Goal: Information Seeking & Learning: Learn about a topic

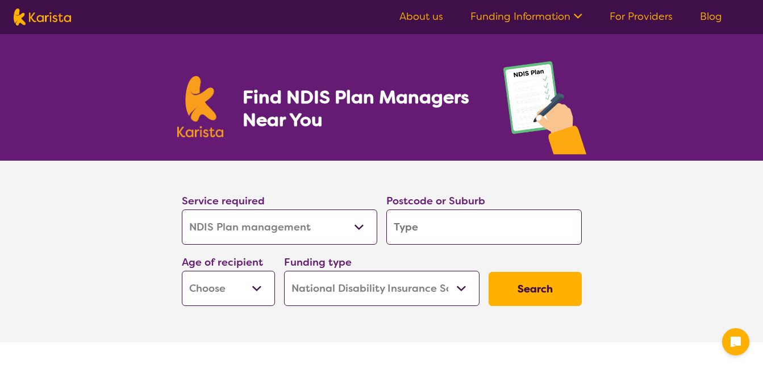
select select "NDIS Plan management"
select select "NDIS"
select select "NDIS Plan management"
select select "NDIS"
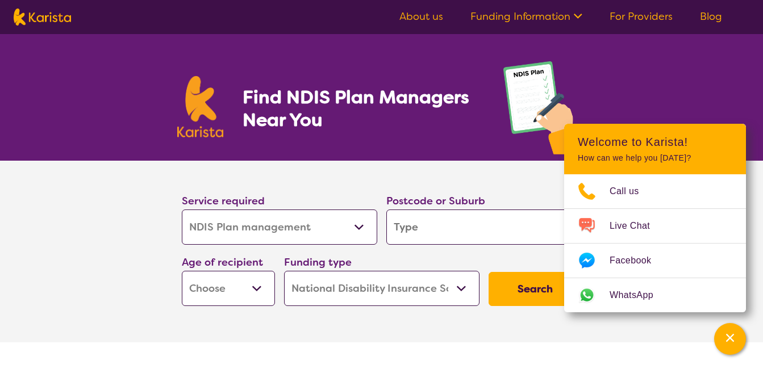
click at [340, 168] on section "Service required Allied Health Assistant Assessment (ADHD or Autism) Behaviour …" at bounding box center [382, 236] width 436 height 150
click at [534, 256] on div "Service required Allied Health Assistant Assessment (ADHD or Autism) Behaviour …" at bounding box center [381, 249] width 409 height 123
click at [526, 241] on input "search" at bounding box center [483, 227] width 195 height 35
type input "4"
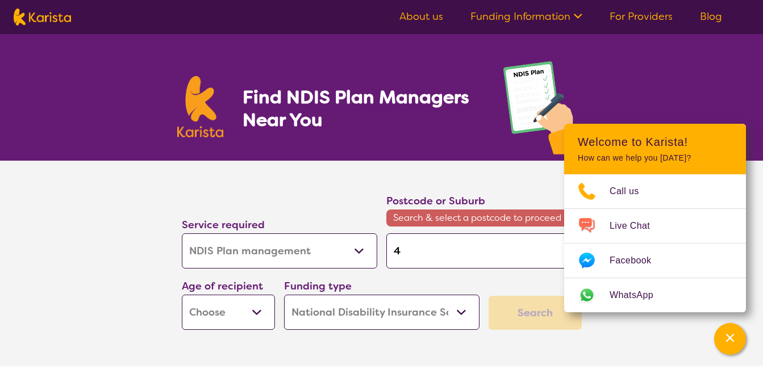
type input "44"
type input "440"
type input "4406"
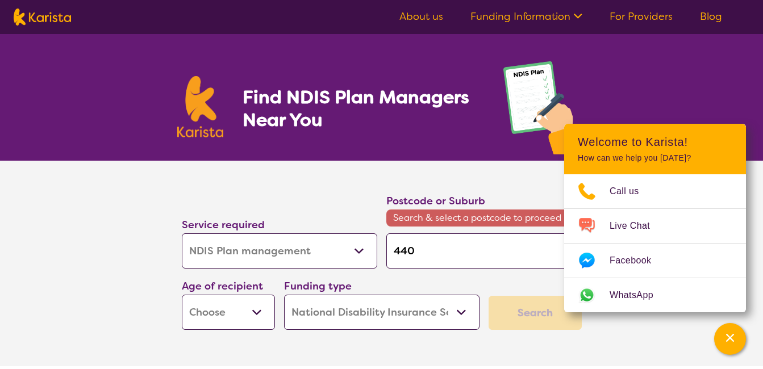
type input "4406"
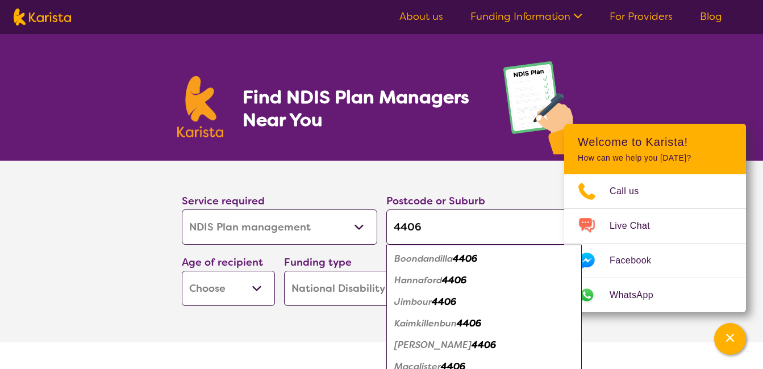
type input "440"
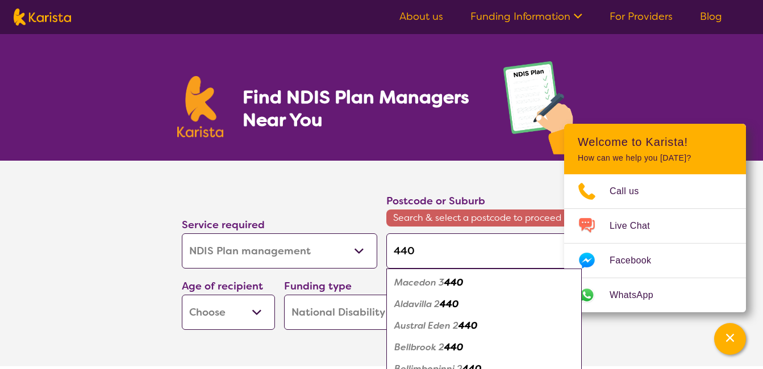
type input "4405"
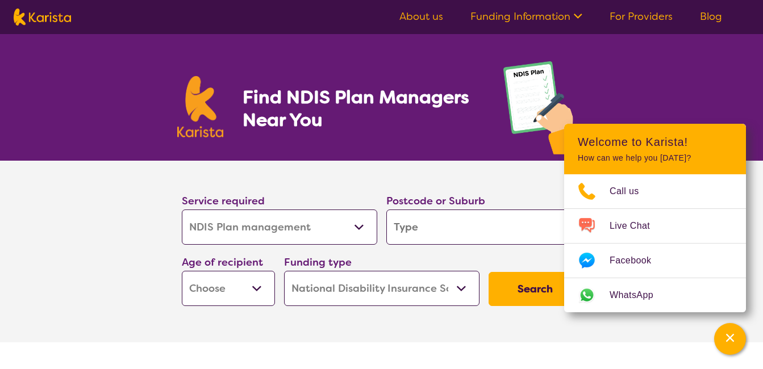
click at [459, 225] on input "search" at bounding box center [483, 227] width 195 height 35
type input "4"
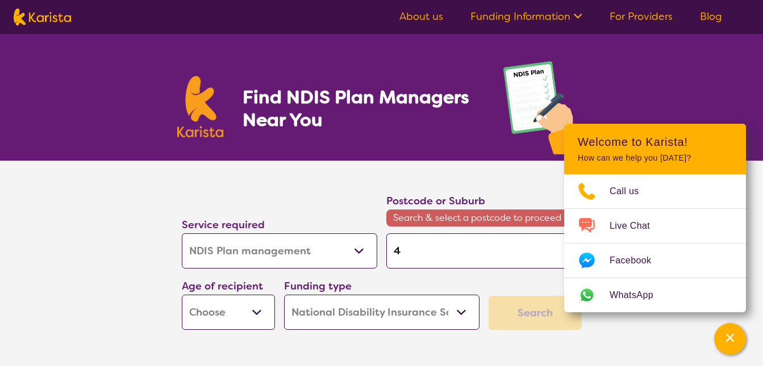
type input "44"
type input "440"
type input "4400"
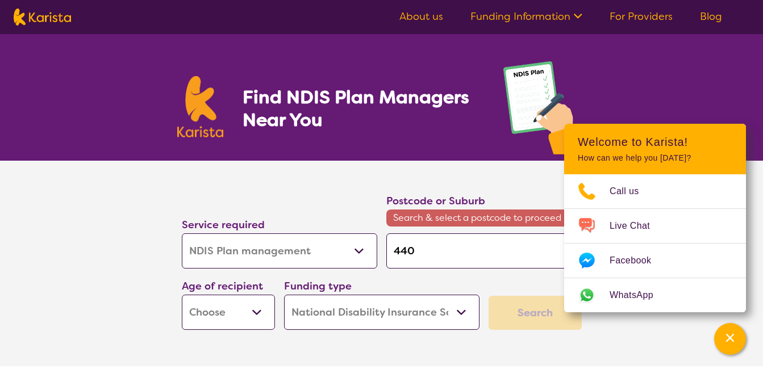
type input "4400"
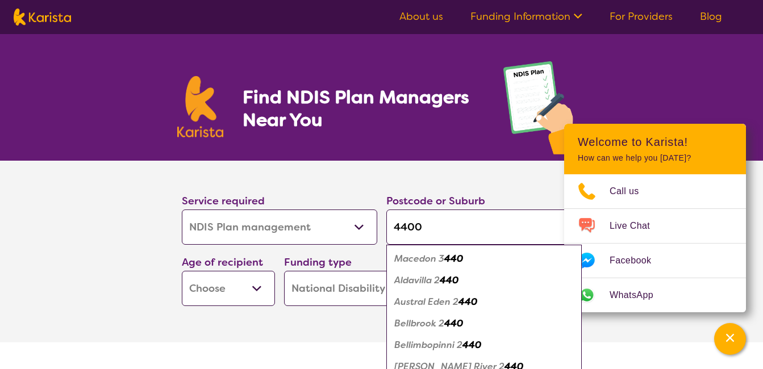
type input "44006"
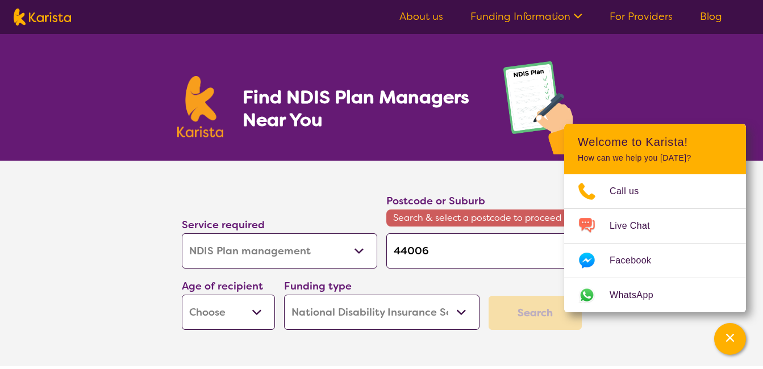
type input "4400"
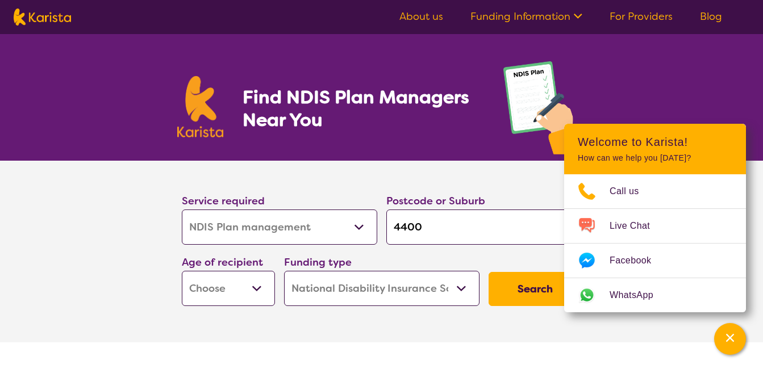
type input "440"
type input "44"
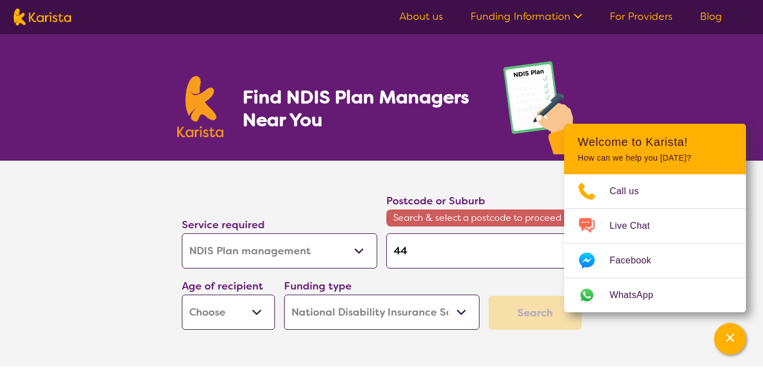
type input "4"
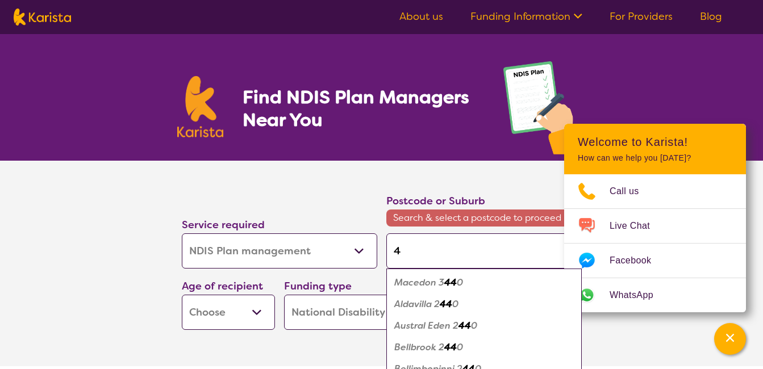
type input "44"
type input "440"
type input "4405"
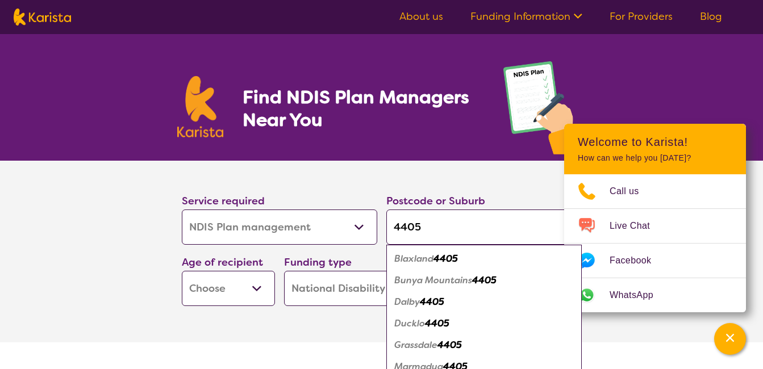
type input "4405"
click at [459, 302] on div "Dalby 4405" at bounding box center [484, 302] width 184 height 22
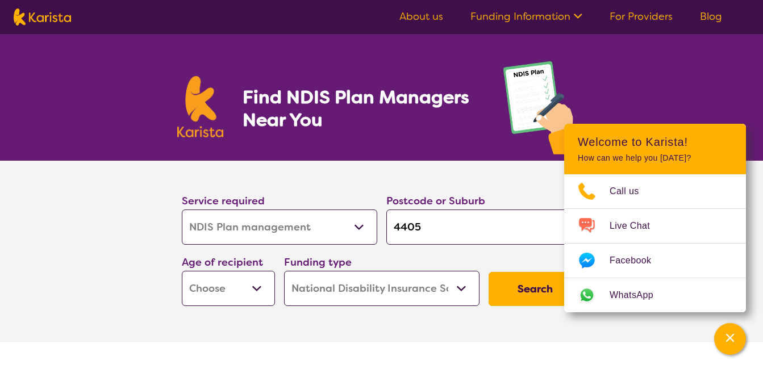
click at [296, 245] on div "Service required Allied Health Assistant Assessment (ADHD or Autism) Behaviour …" at bounding box center [279, 218] width 204 height 61
click at [271, 289] on select "Early Childhood - 0 to 9 Child - 10 to 11 Adolescent - 12 to 17 Adult - 18 to 6…" at bounding box center [228, 288] width 93 height 35
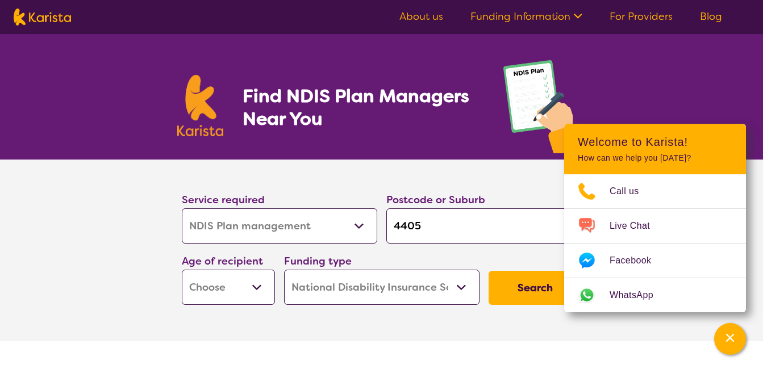
scroll to position [2, 0]
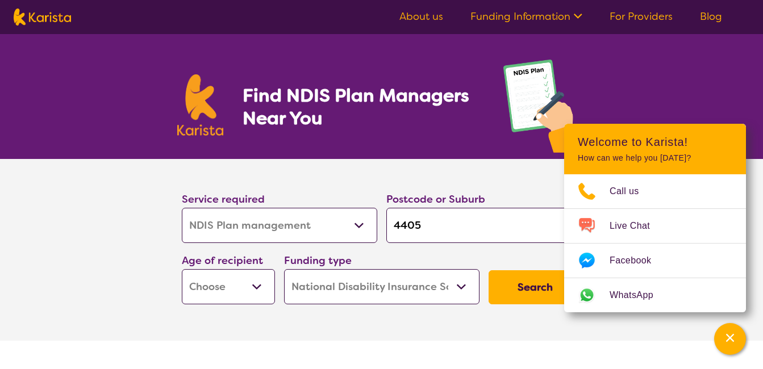
click at [248, 284] on select "Early Childhood - 0 to 9 Child - 10 to 11 Adolescent - 12 to 17 Adult - 18 to 6…" at bounding box center [228, 286] width 93 height 35
select select "CH"
click at [182, 269] on select "Early Childhood - 0 to 9 Child - 10 to 11 Adolescent - 12 to 17 Adult - 18 to 6…" at bounding box center [228, 286] width 93 height 35
select select "CH"
click at [323, 285] on select "Home Care Package (HCP) National Disability Insurance Scheme (NDIS) I don't know" at bounding box center [381, 286] width 195 height 35
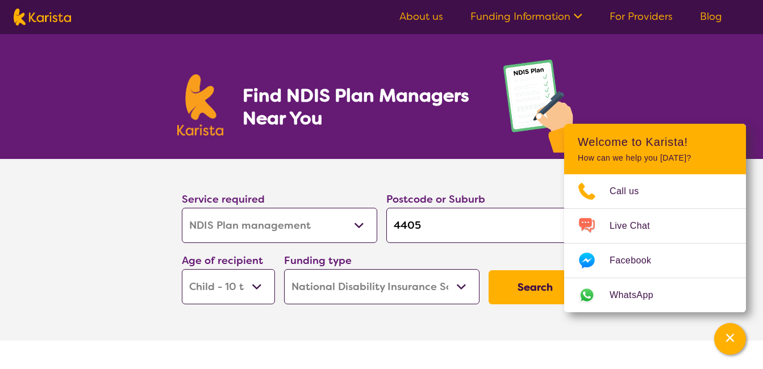
click at [284, 269] on select "Home Care Package (HCP) National Disability Insurance Scheme (NDIS) I don't know" at bounding box center [381, 286] width 195 height 35
click at [348, 286] on select "Home Care Package (HCP) National Disability Insurance Scheme (NDIS) I don't know" at bounding box center [381, 286] width 195 height 35
click at [284, 269] on select "Home Care Package (HCP) National Disability Insurance Scheme (NDIS) I don't know" at bounding box center [381, 286] width 195 height 35
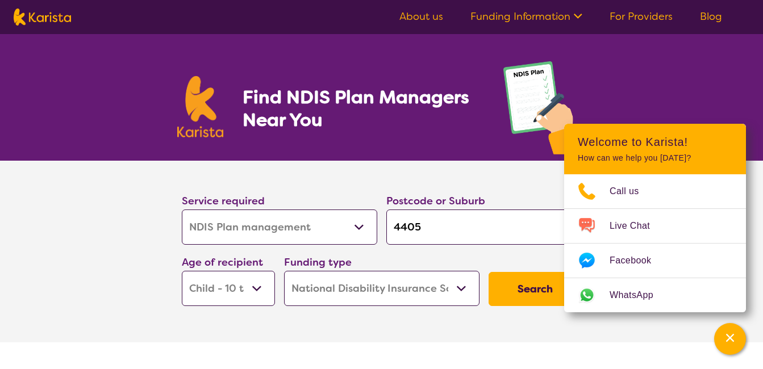
click at [342, 286] on select "Home Care Package (HCP) National Disability Insurance Scheme (NDIS) I don't know" at bounding box center [381, 288] width 195 height 35
select select "i-don-t-know"
click at [284, 271] on select "Home Care Package (HCP) National Disability Insurance Scheme (NDIS) I don't know" at bounding box center [381, 288] width 195 height 35
select select "i-don-t-know"
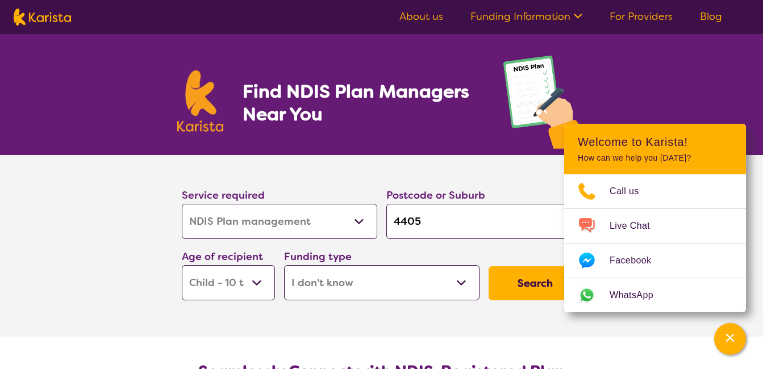
click at [554, 282] on button "Search" at bounding box center [534, 283] width 93 height 34
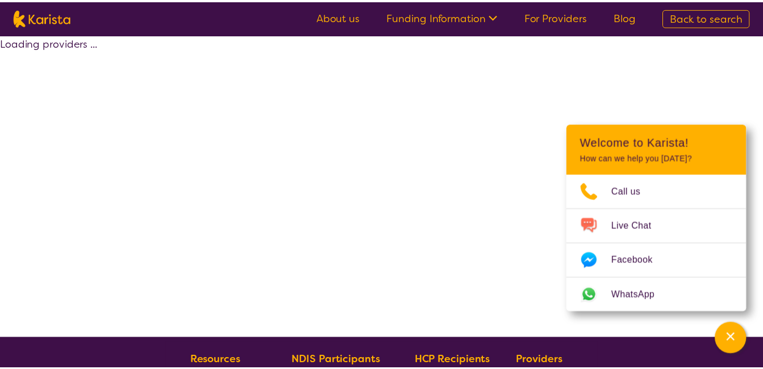
scroll to position [1, 0]
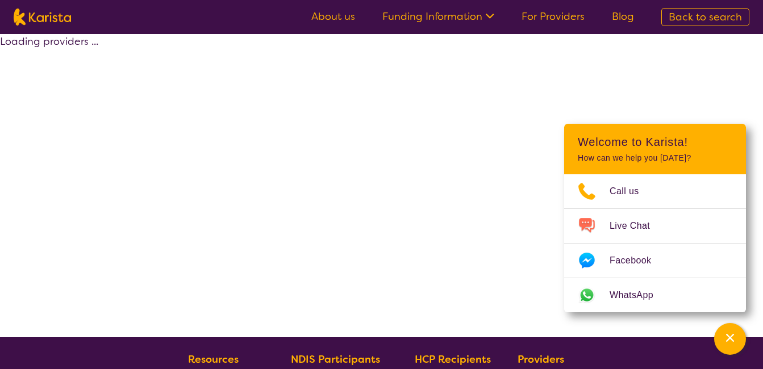
select select "NDIS Plan management"
select select "CH"
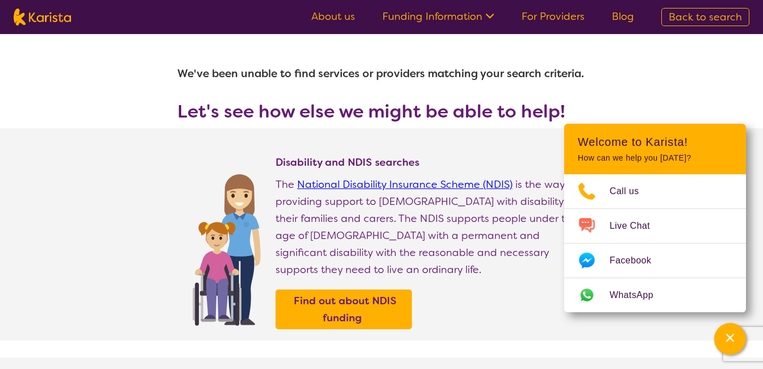
click at [721, 350] on div "Channel Menu" at bounding box center [729, 339] width 23 height 25
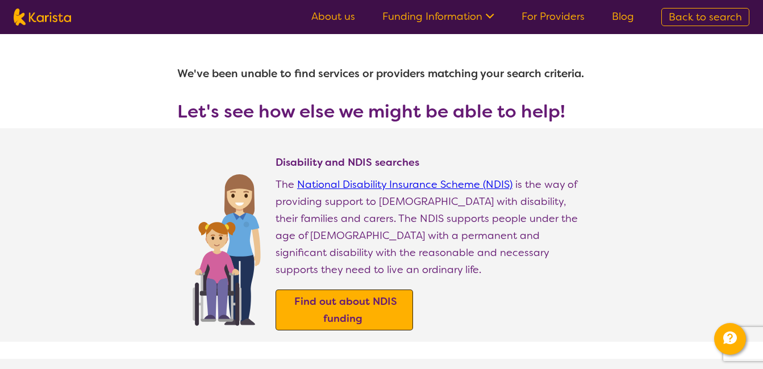
click at [361, 295] on b "Find out about NDIS funding" at bounding box center [345, 310] width 103 height 31
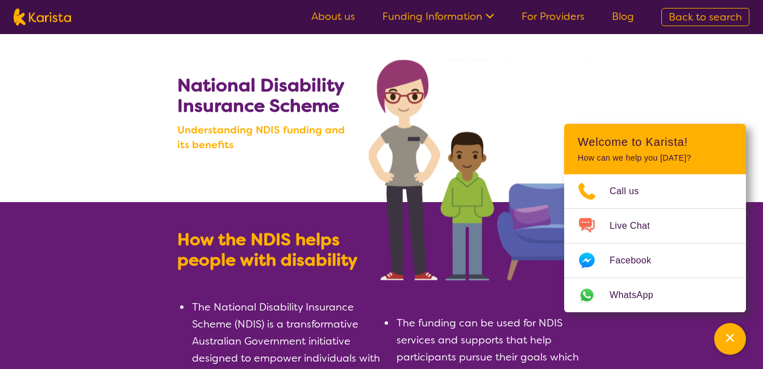
click at [528, 100] on img at bounding box center [482, 170] width 227 height 221
click at [741, 348] on div "Channel Menu" at bounding box center [729, 339] width 23 height 25
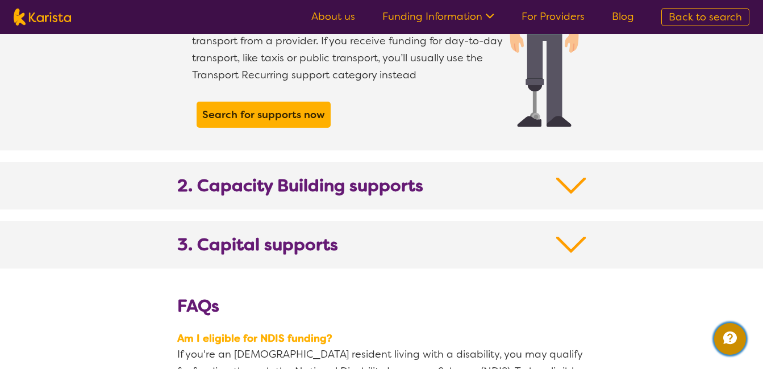
scroll to position [1153, 0]
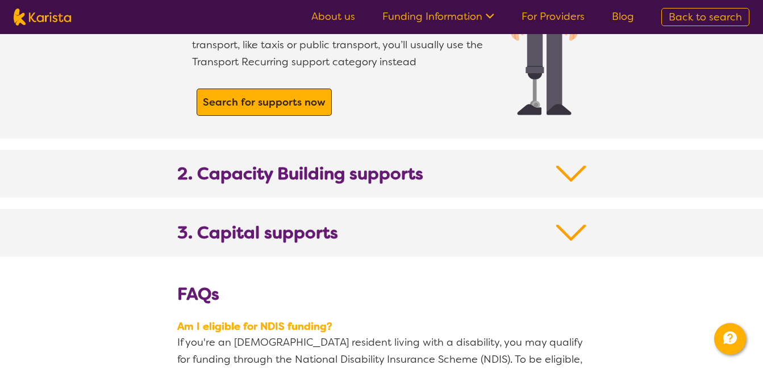
click at [259, 95] on b "Search for supports now" at bounding box center [264, 102] width 123 height 14
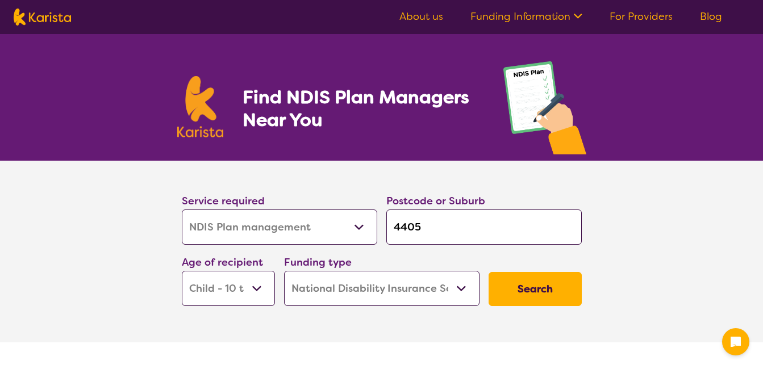
select select "NDIS Plan management"
select select "CH"
select select "NDIS"
select select "NDIS Plan management"
select select "CH"
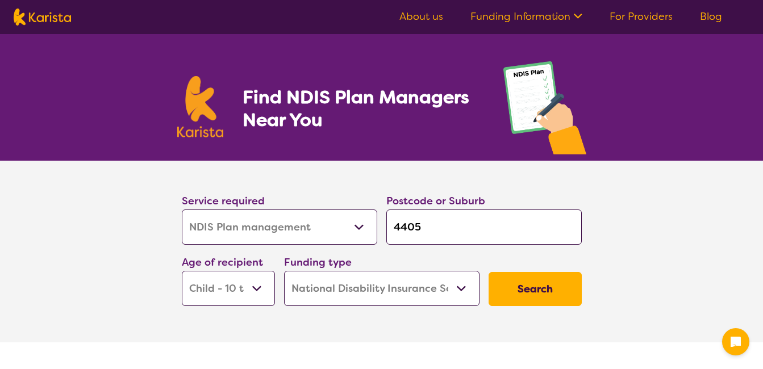
select select "NDIS"
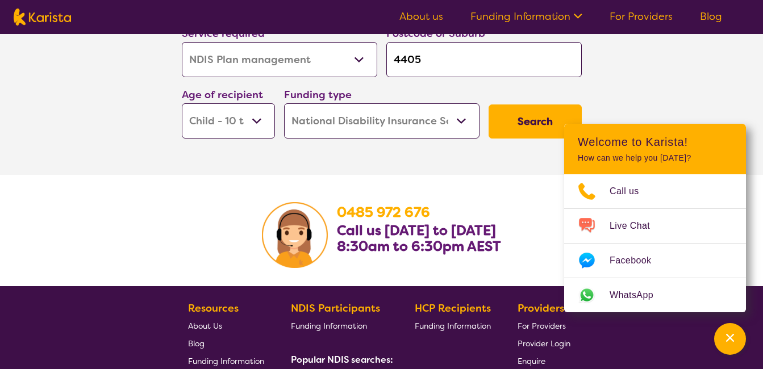
scroll to position [1962, 0]
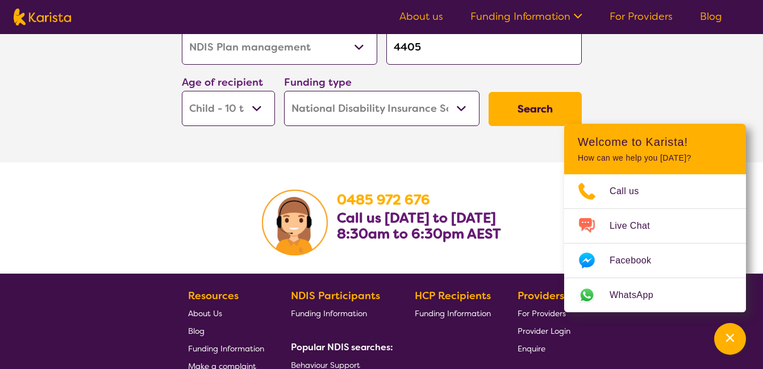
click at [518, 106] on button "Search" at bounding box center [534, 109] width 93 height 34
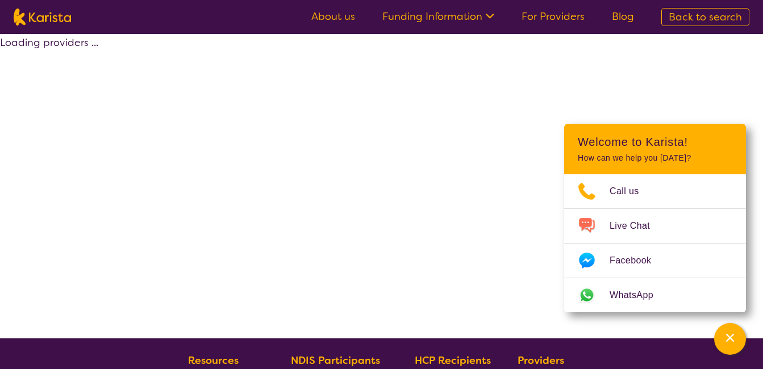
select select "by_score"
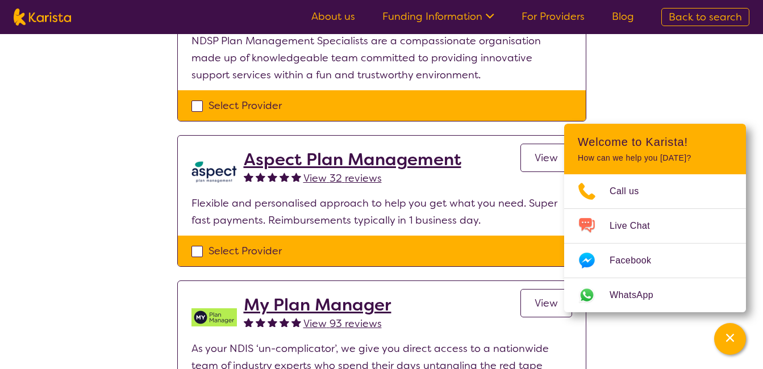
scroll to position [505, 0]
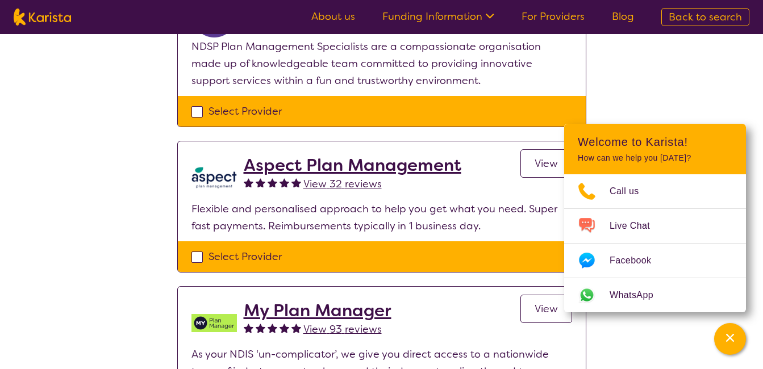
click at [699, 87] on div "Select one or more providers and click the 'NEXT' button to proceed 1 - 7 of 7 …" at bounding box center [381, 162] width 763 height 1266
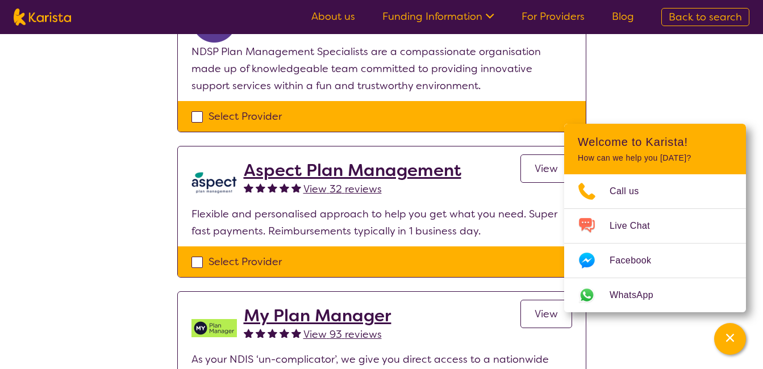
click at [530, 316] on link "View" at bounding box center [546, 314] width 52 height 28
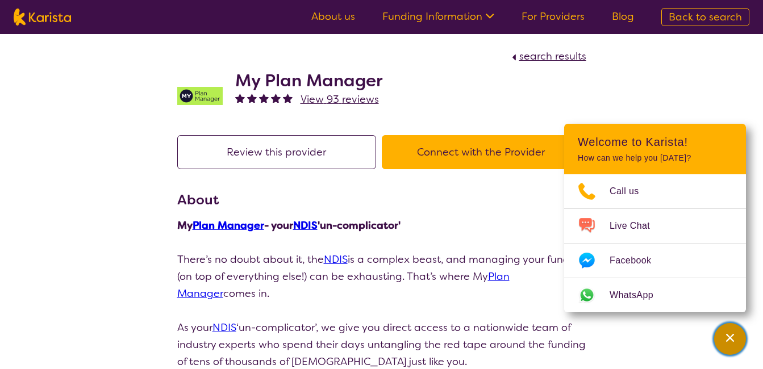
click at [725, 339] on icon "Channel Menu" at bounding box center [729, 337] width 11 height 11
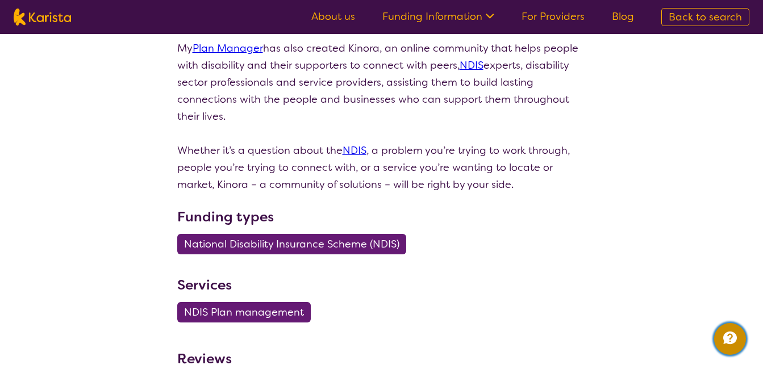
scroll to position [436, 0]
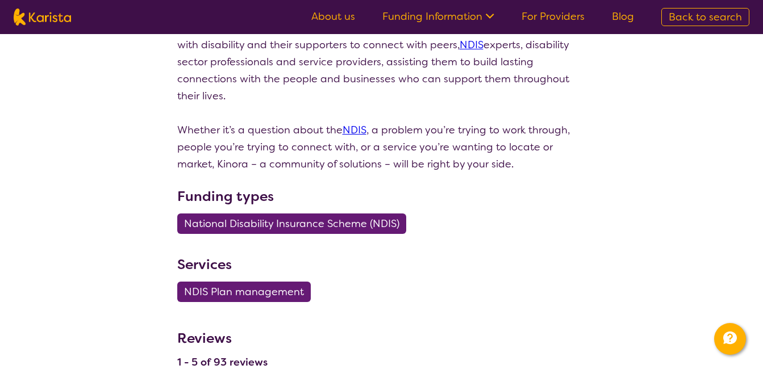
click at [299, 224] on span "National Disability Insurance Scheme (NDIS)" at bounding box center [291, 224] width 215 height 20
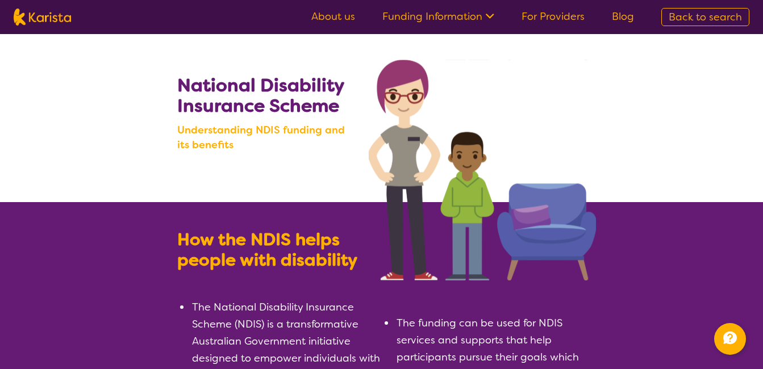
click at [471, 15] on link "Funding Information" at bounding box center [438, 17] width 112 height 14
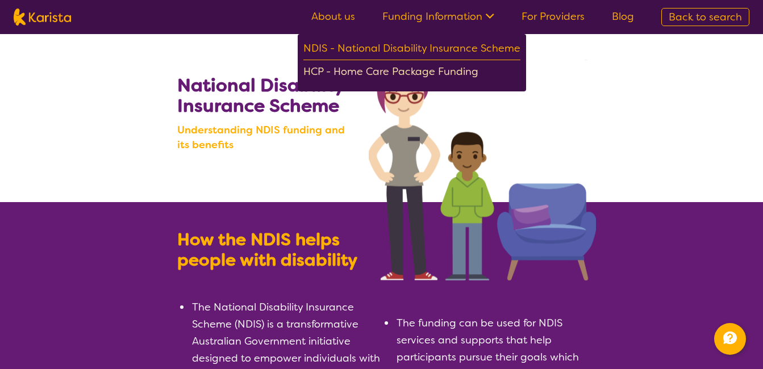
click at [442, 79] on div "HCP - Home Care Package Funding" at bounding box center [411, 73] width 217 height 20
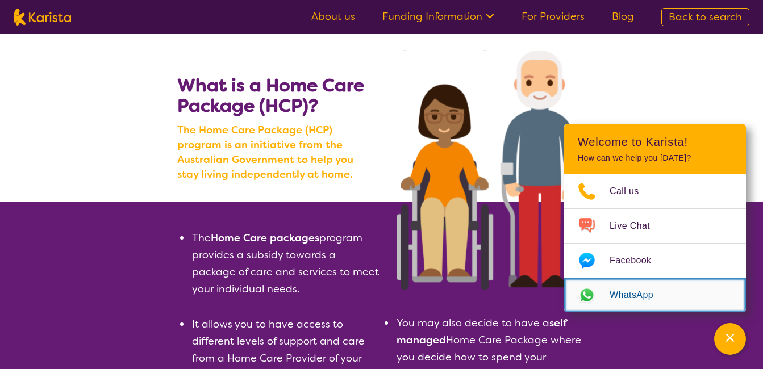
click at [663, 295] on span "WhatsApp" at bounding box center [637, 295] width 57 height 17
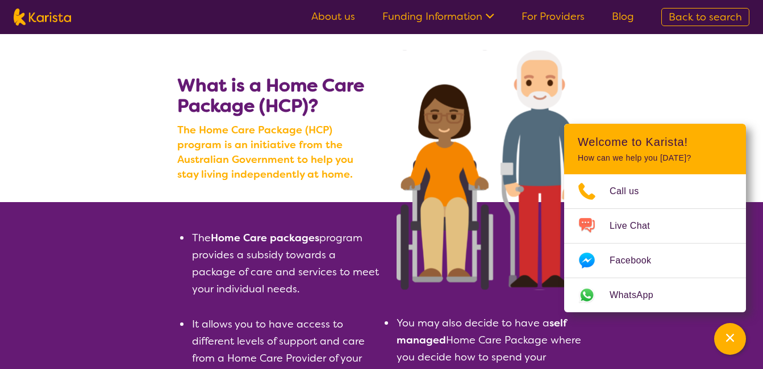
click at [561, 12] on link "For Providers" at bounding box center [552, 17] width 63 height 14
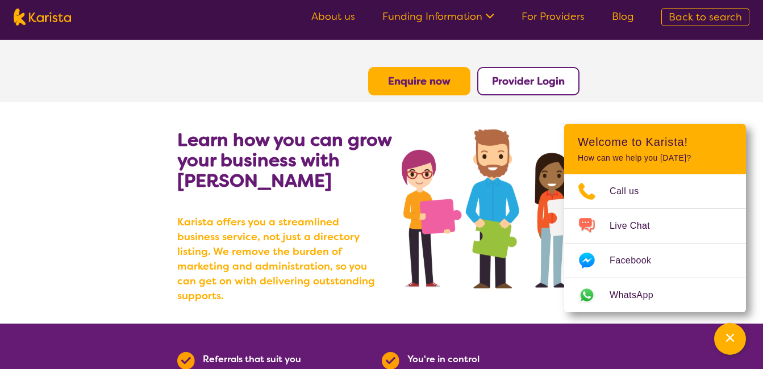
click at [492, 78] on b "Provider Login" at bounding box center [528, 81] width 73 height 14
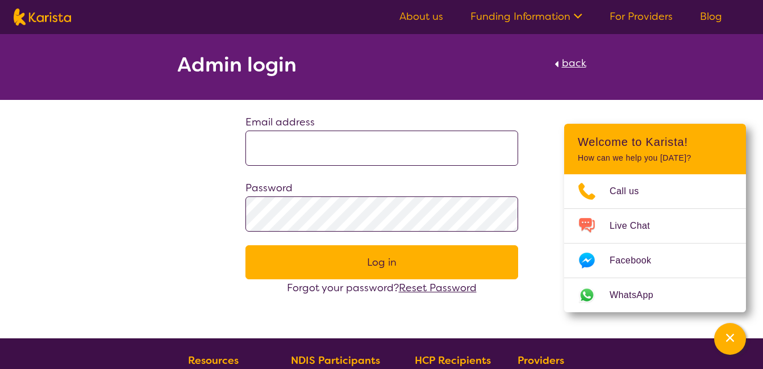
click at [343, 142] on input at bounding box center [381, 148] width 273 height 35
type input "**********"
click at [299, 254] on button "Log in" at bounding box center [381, 262] width 273 height 34
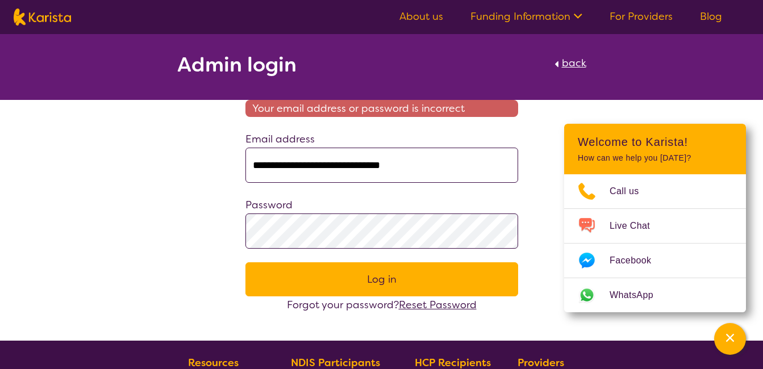
click at [417, 306] on span "Reset Password" at bounding box center [438, 305] width 78 height 14
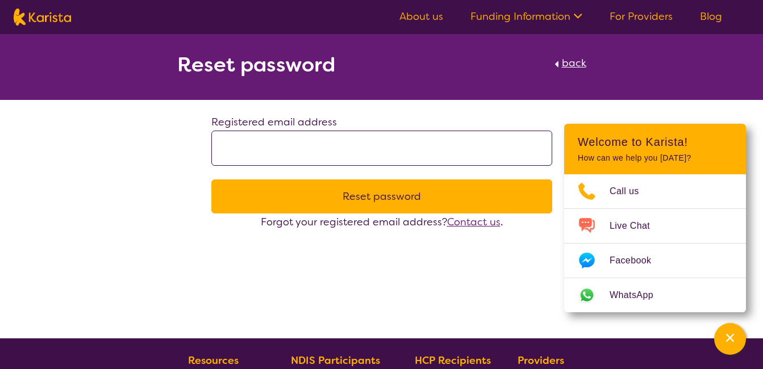
click at [324, 135] on input at bounding box center [381, 148] width 341 height 35
click at [314, 153] on input at bounding box center [381, 148] width 341 height 35
type input "**********"
click at [315, 204] on button "Reset password" at bounding box center [381, 196] width 341 height 34
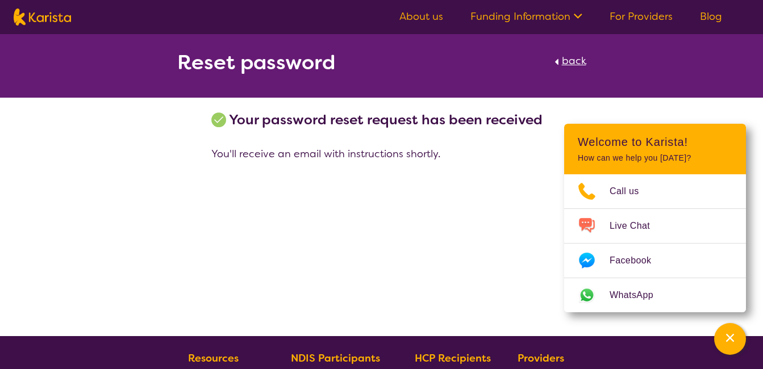
scroll to position [3, 0]
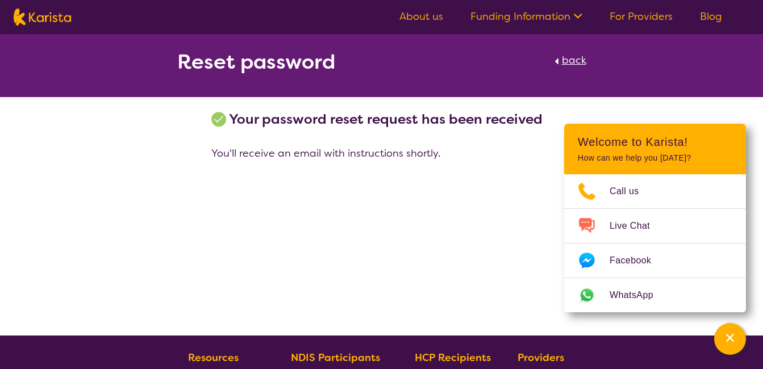
click at [580, 61] on span "back" at bounding box center [574, 60] width 24 height 14
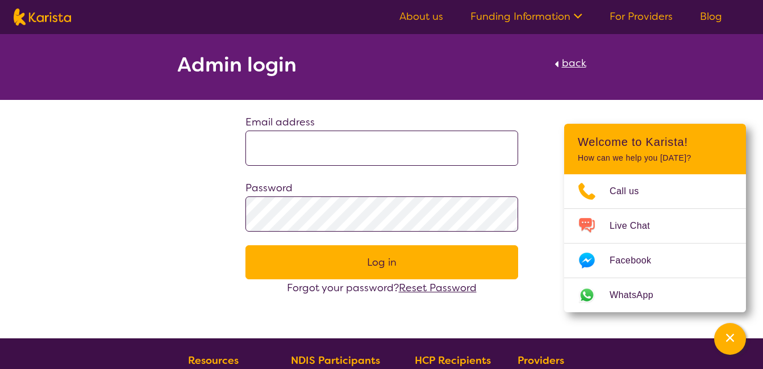
click at [340, 157] on input at bounding box center [381, 148] width 273 height 35
type input "**********"
click at [433, 289] on span "Reset Password" at bounding box center [438, 288] width 78 height 14
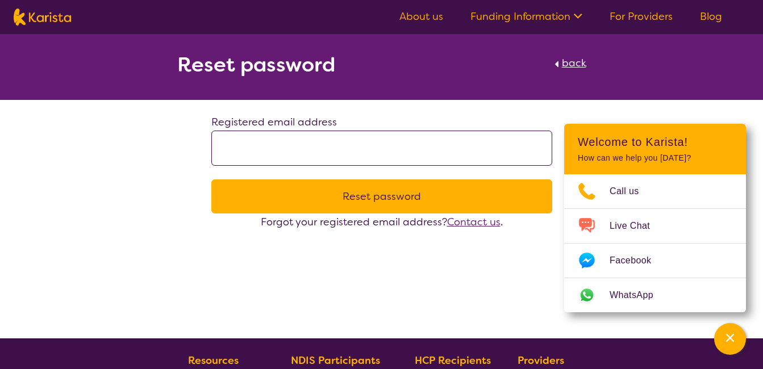
click at [307, 133] on input at bounding box center [381, 148] width 341 height 35
type input "**********"
click at [339, 194] on button "Reset password" at bounding box center [381, 196] width 341 height 34
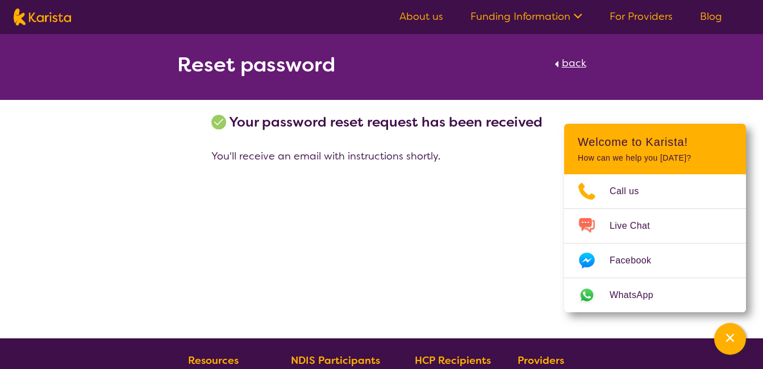
click at [570, 10] on link "Funding Information" at bounding box center [526, 17] width 112 height 14
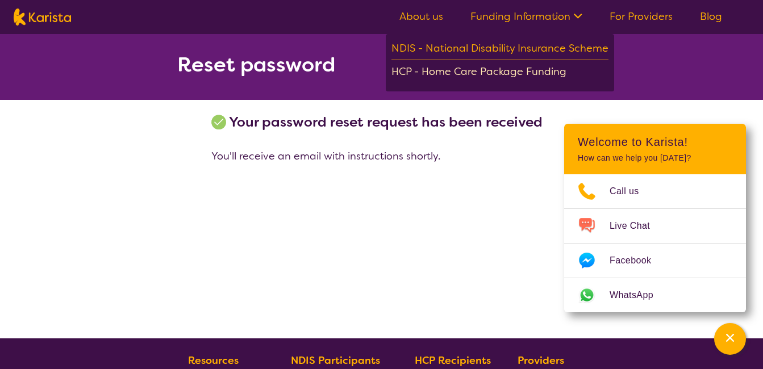
click at [544, 66] on div "HCP - Home Care Package Funding" at bounding box center [499, 73] width 217 height 20
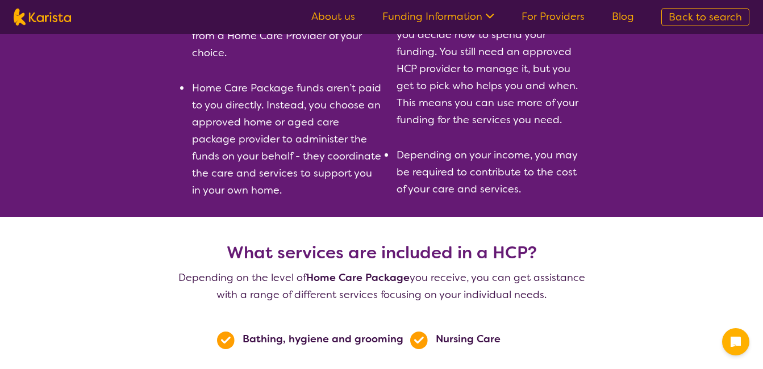
scroll to position [753, 0]
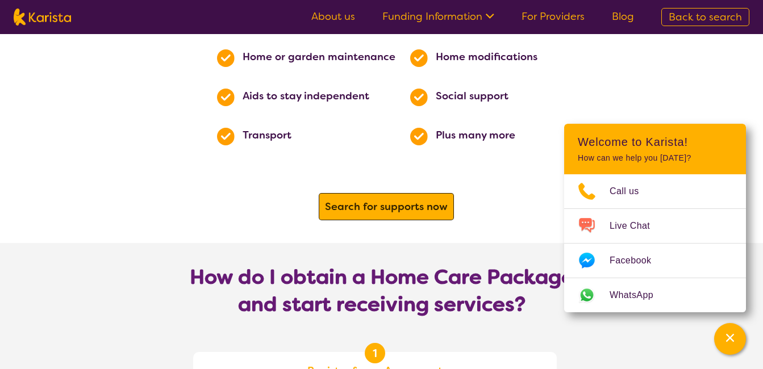
click at [390, 200] on span "Search for supports now" at bounding box center [386, 207] width 128 height 20
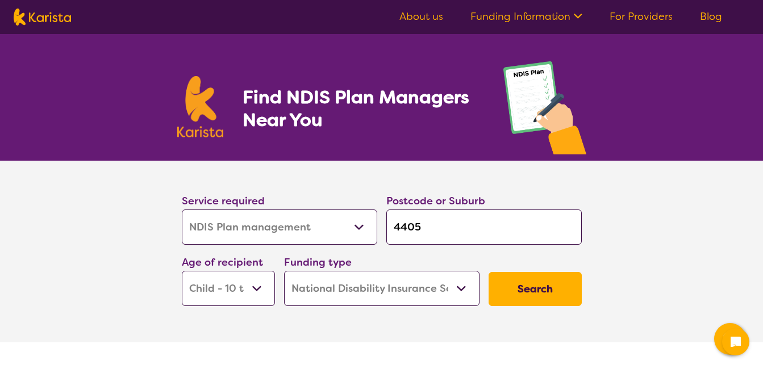
select select "NDIS Plan management"
select select "CH"
select select "NDIS"
select select "NDIS Plan management"
select select "CH"
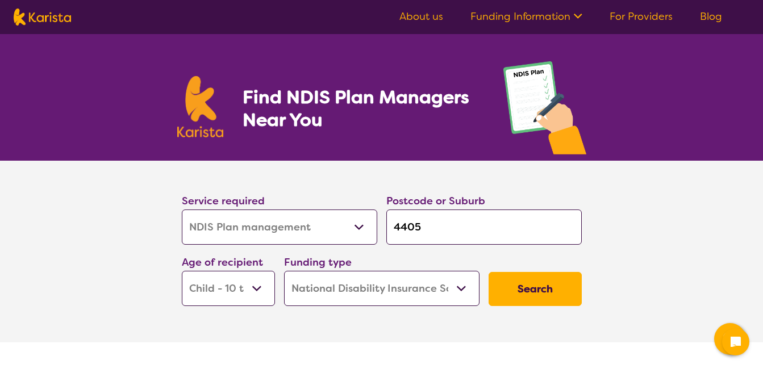
select select "NDIS"
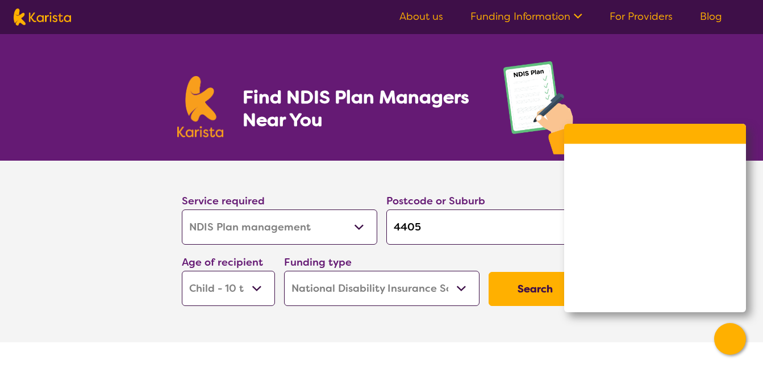
click at [511, 280] on button "Search" at bounding box center [534, 289] width 93 height 34
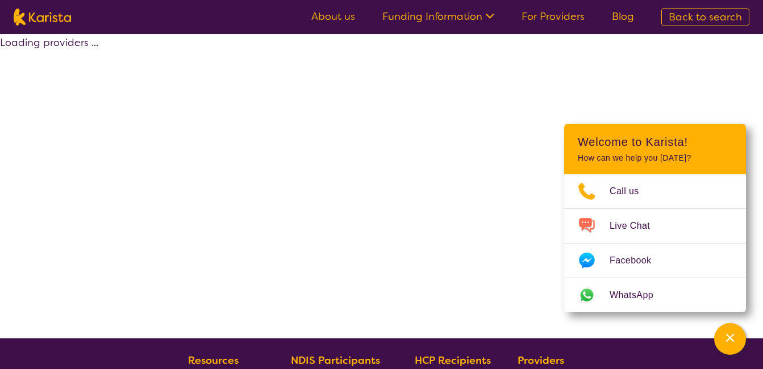
select select "by_score"
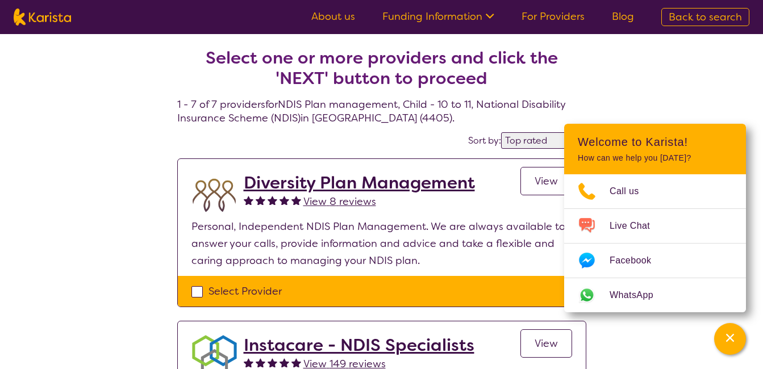
click at [537, 182] on span "View" at bounding box center [545, 181] width 23 height 14
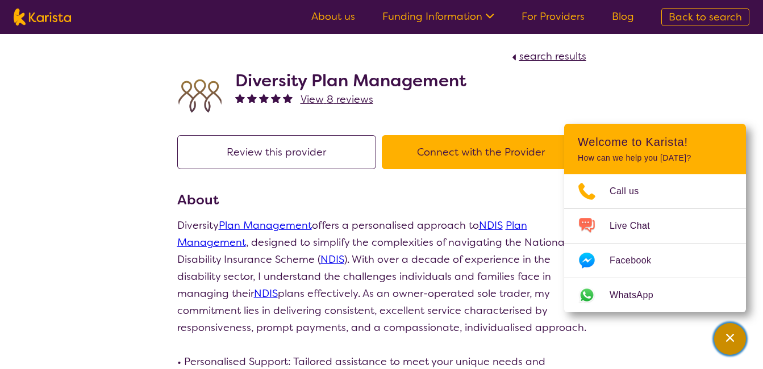
drag, startPoint x: 726, startPoint y: 333, endPoint x: 734, endPoint y: 337, distance: 8.9
click at [734, 337] on icon "Channel Menu" at bounding box center [729, 337] width 11 height 11
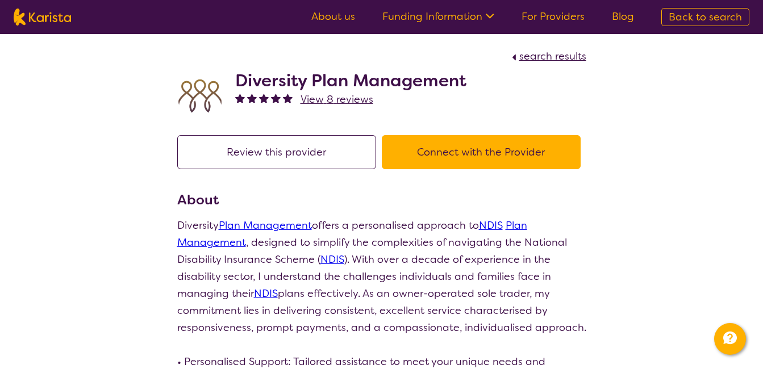
click at [306, 144] on button "Review this provider" at bounding box center [276, 152] width 199 height 34
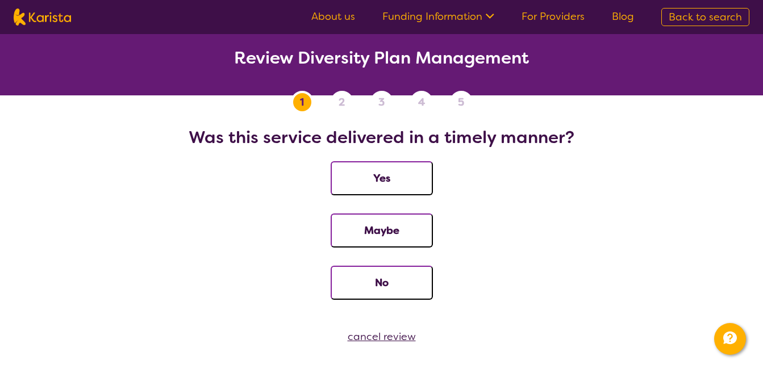
click at [383, 278] on button "No" at bounding box center [382, 283] width 102 height 34
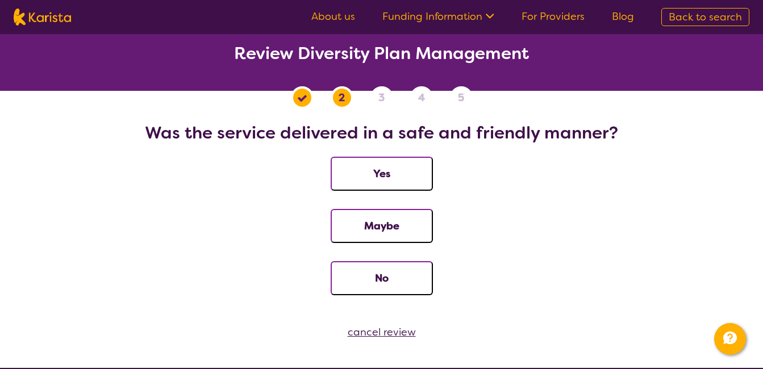
scroll to position [6, 0]
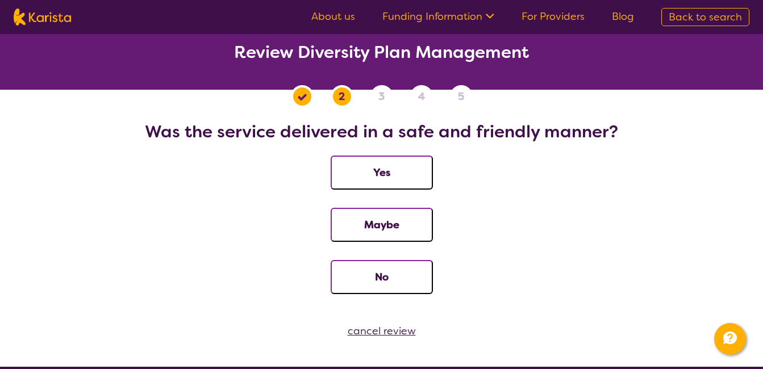
click at [386, 334] on div "cancel review" at bounding box center [381, 331] width 763 height 17
